Goal: Task Accomplishment & Management: Complete application form

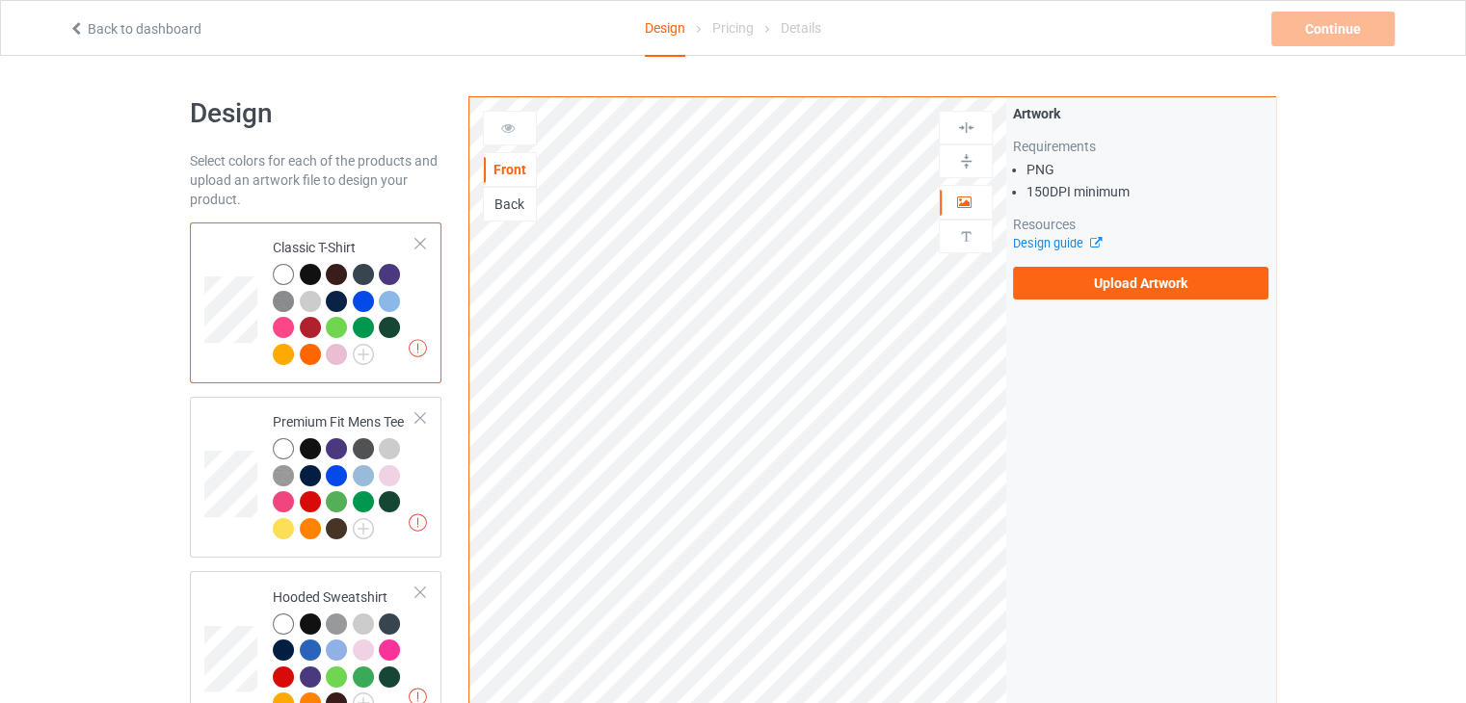
click at [1056, 300] on div "Artwork Requirements PNG 150 DPI minimum Resources Design guide Upload Artwork" at bounding box center [1140, 201] width 269 height 209
click at [1060, 294] on label "Upload Artwork" at bounding box center [1140, 283] width 255 height 33
click at [0, 0] on input "Upload Artwork" at bounding box center [0, 0] width 0 height 0
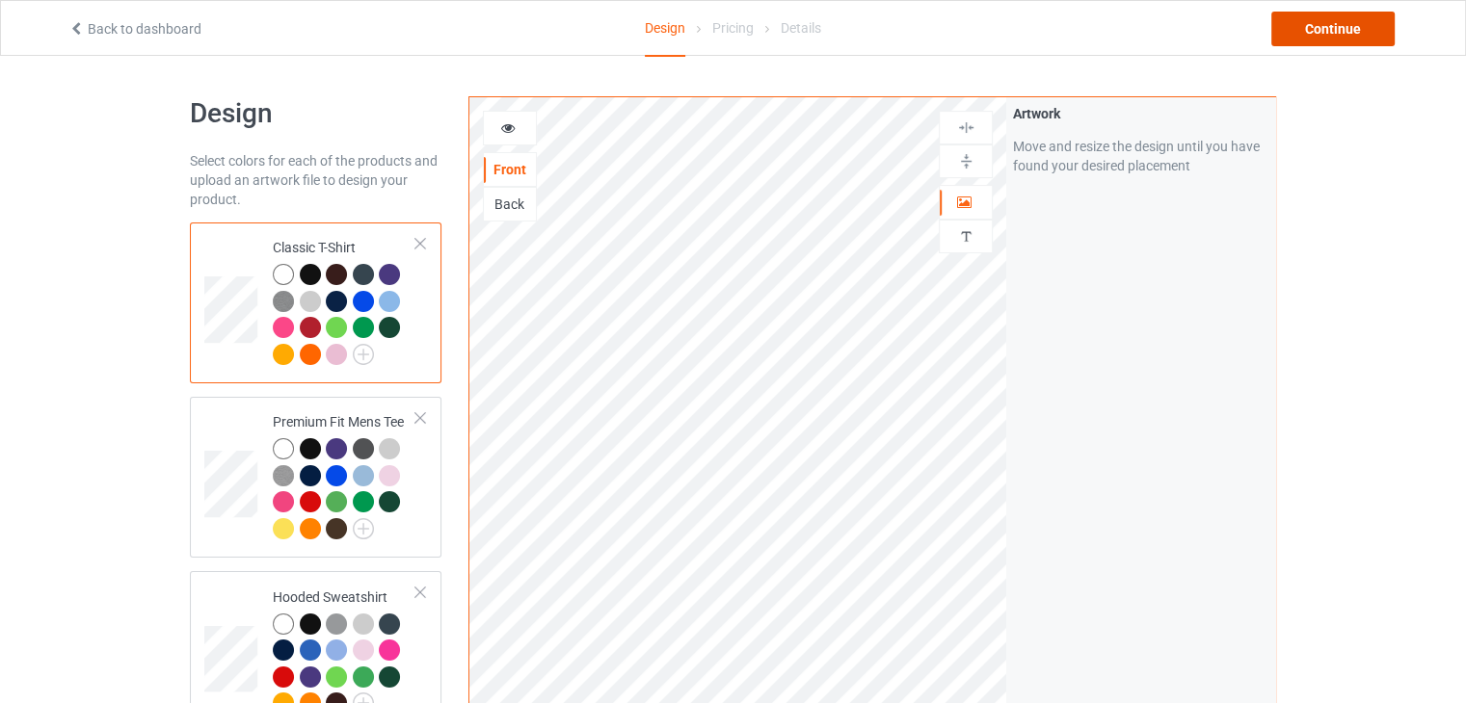
click at [1338, 22] on div "Continue" at bounding box center [1332, 29] width 123 height 35
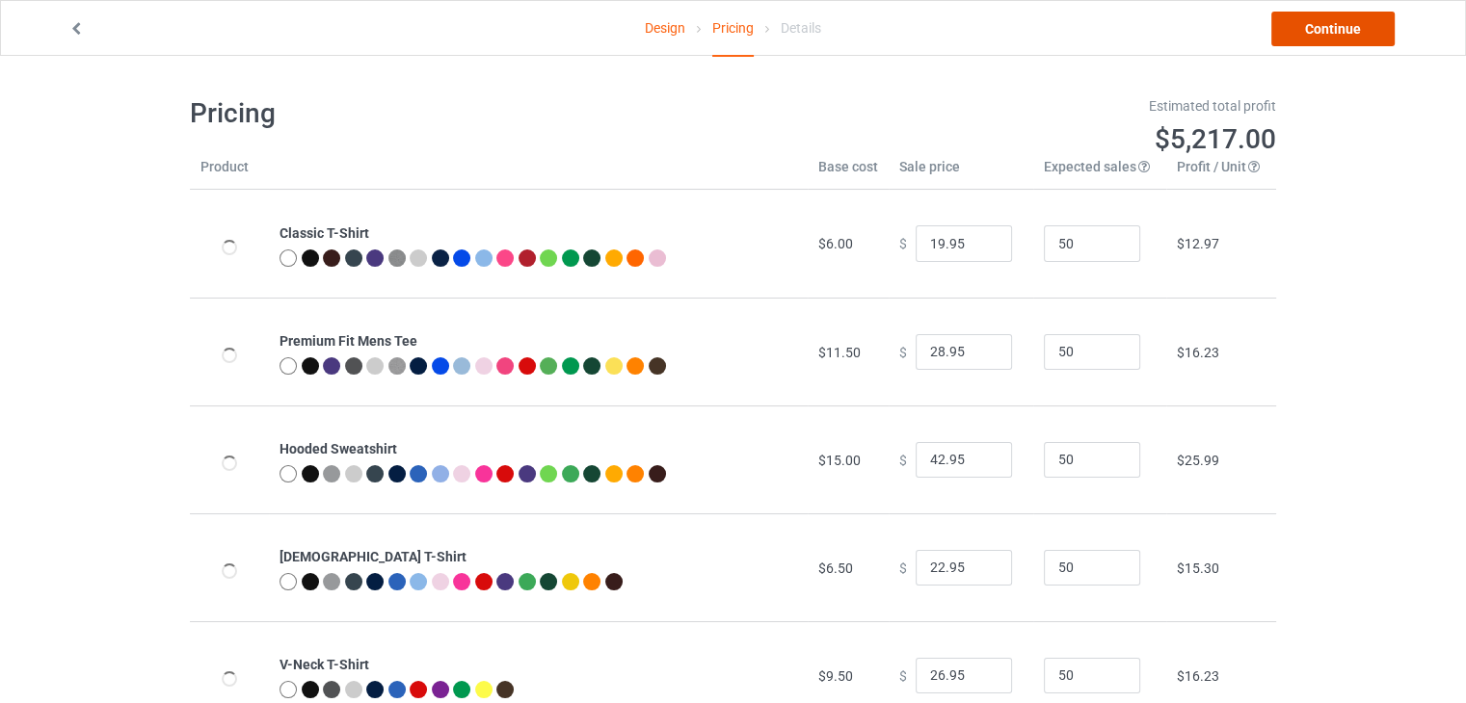
click at [1303, 34] on link "Continue" at bounding box center [1332, 29] width 123 height 35
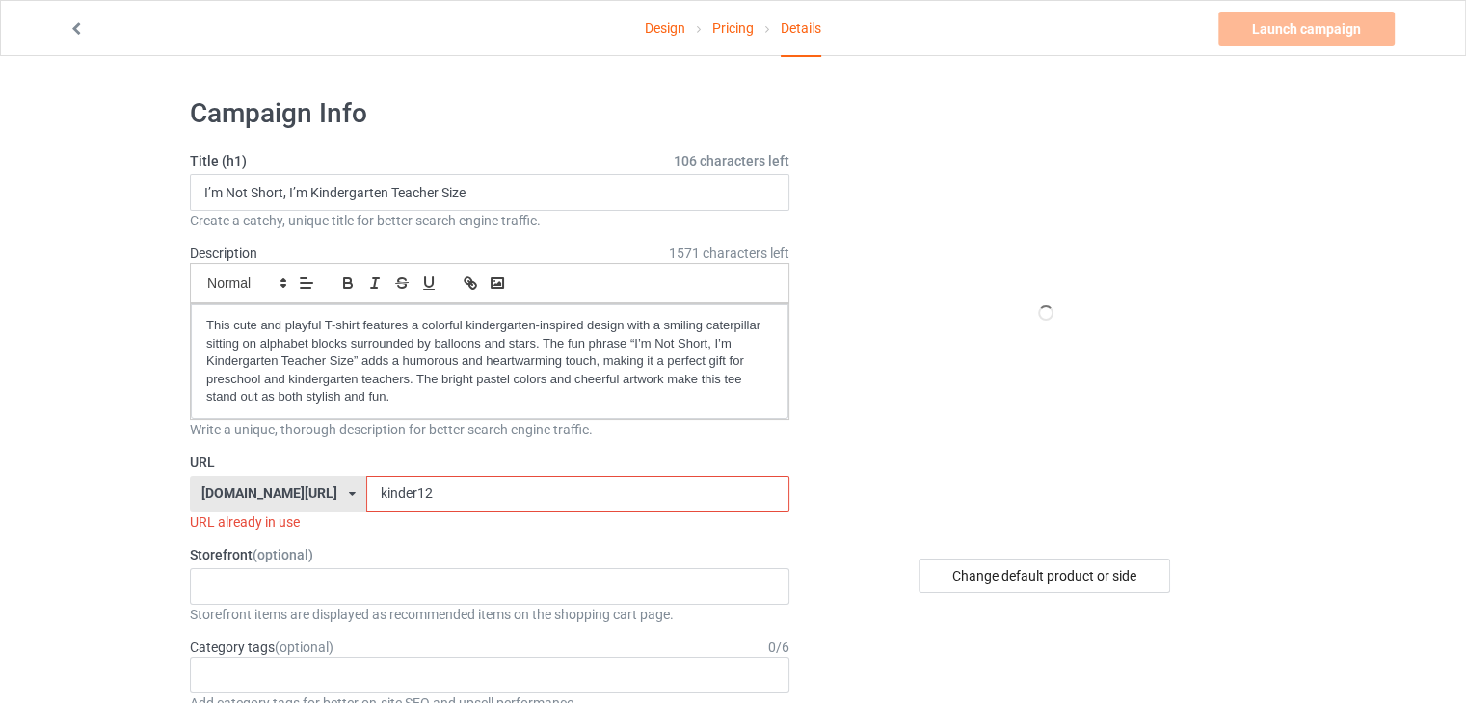
click at [439, 487] on input "kinder12" at bounding box center [577, 494] width 422 height 37
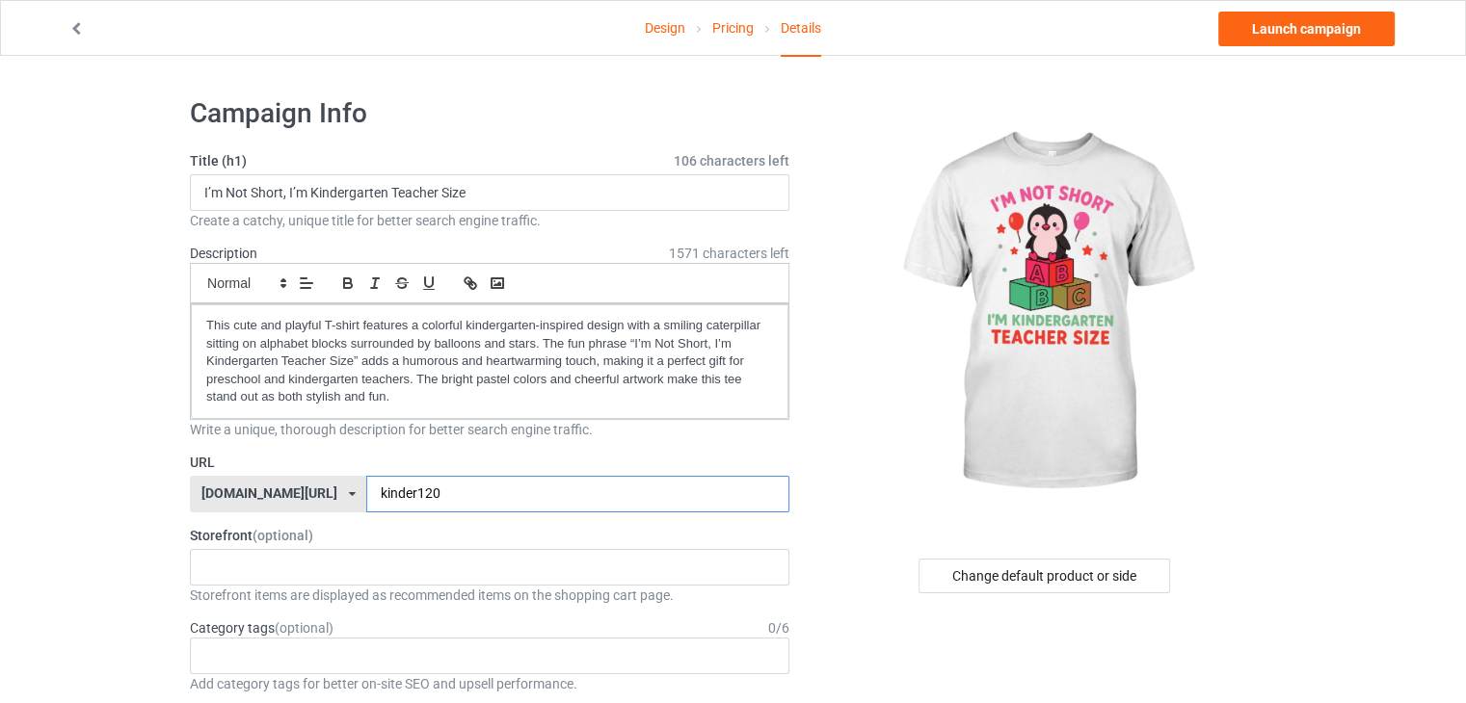
type input "kinder120"
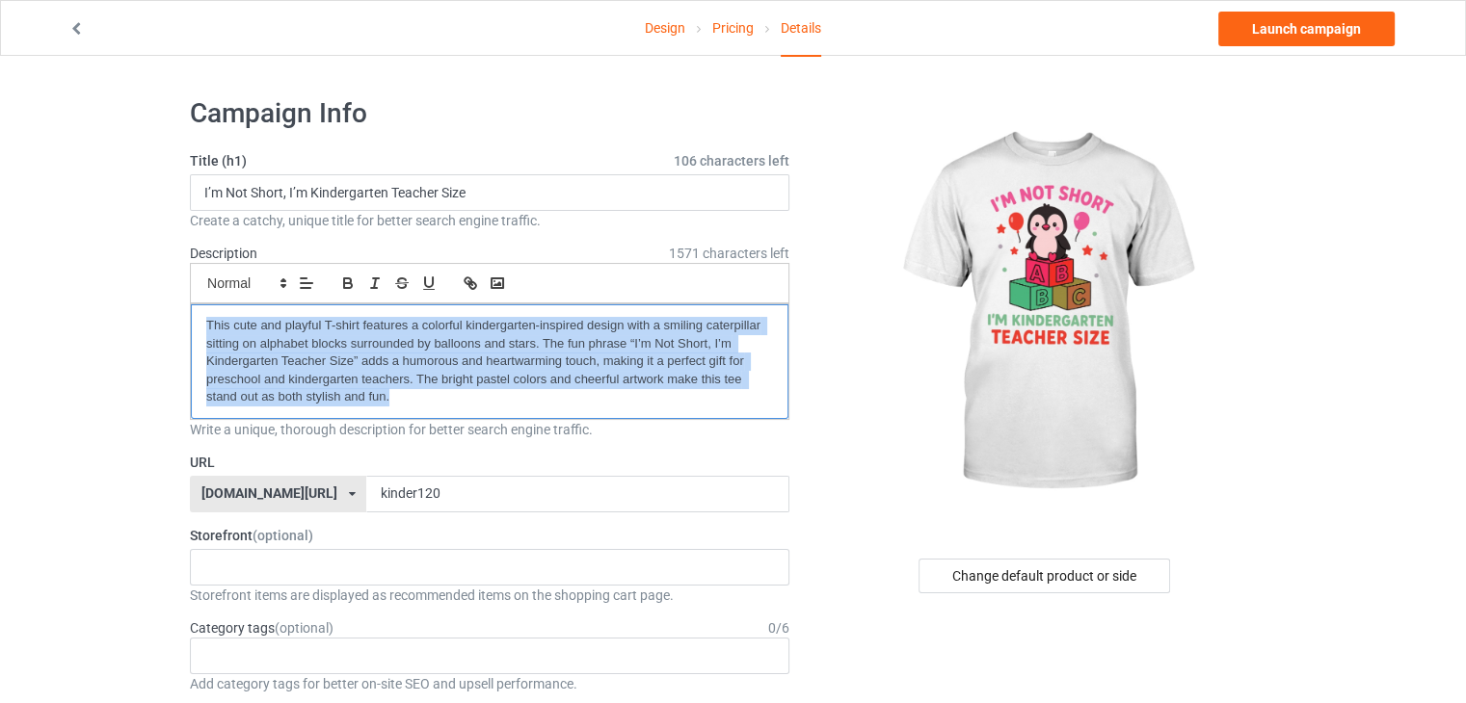
drag, startPoint x: 398, startPoint y: 400, endPoint x: 96, endPoint y: 257, distance: 333.6
drag, startPoint x: 348, startPoint y: 293, endPoint x: 287, endPoint y: 319, distance: 66.0
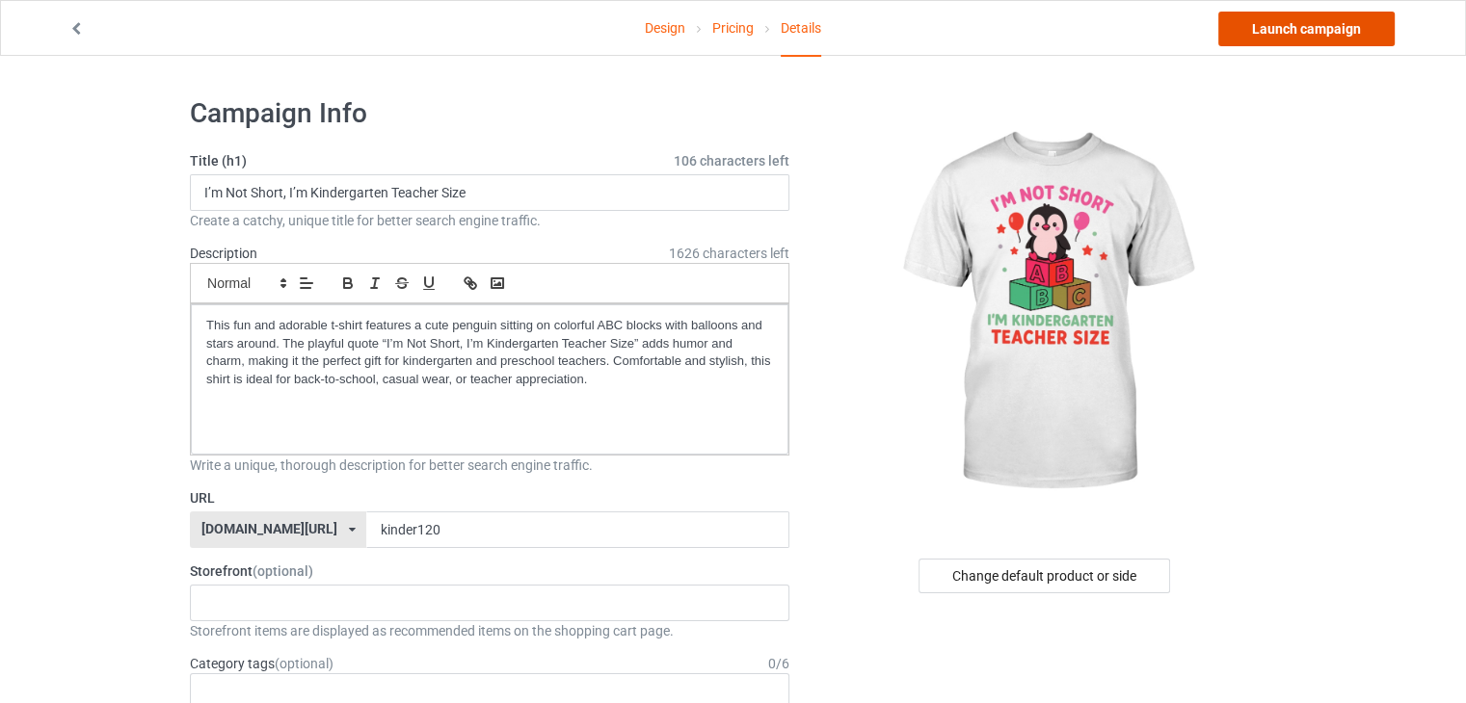
click at [1310, 20] on link "Launch campaign" at bounding box center [1306, 29] width 176 height 35
